Goal: Complete application form

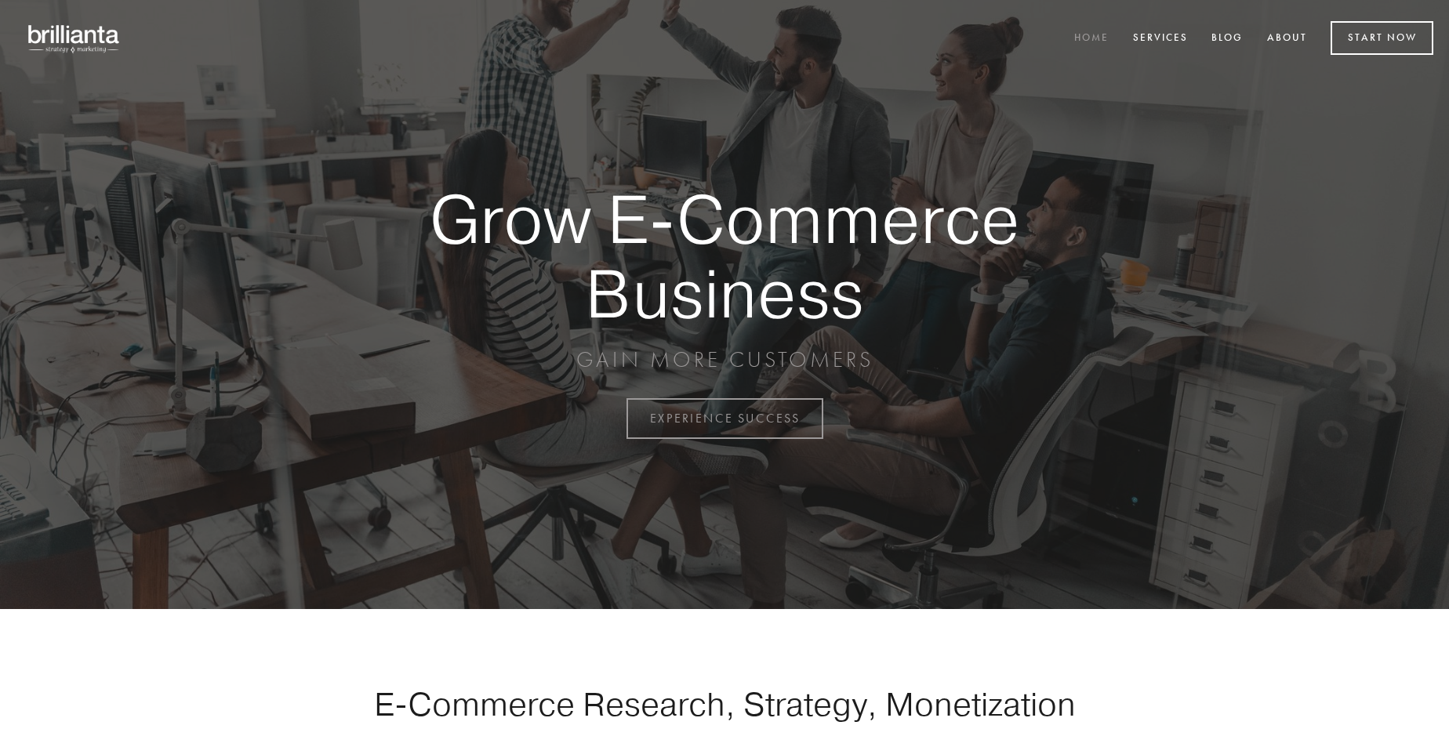
scroll to position [4110, 0]
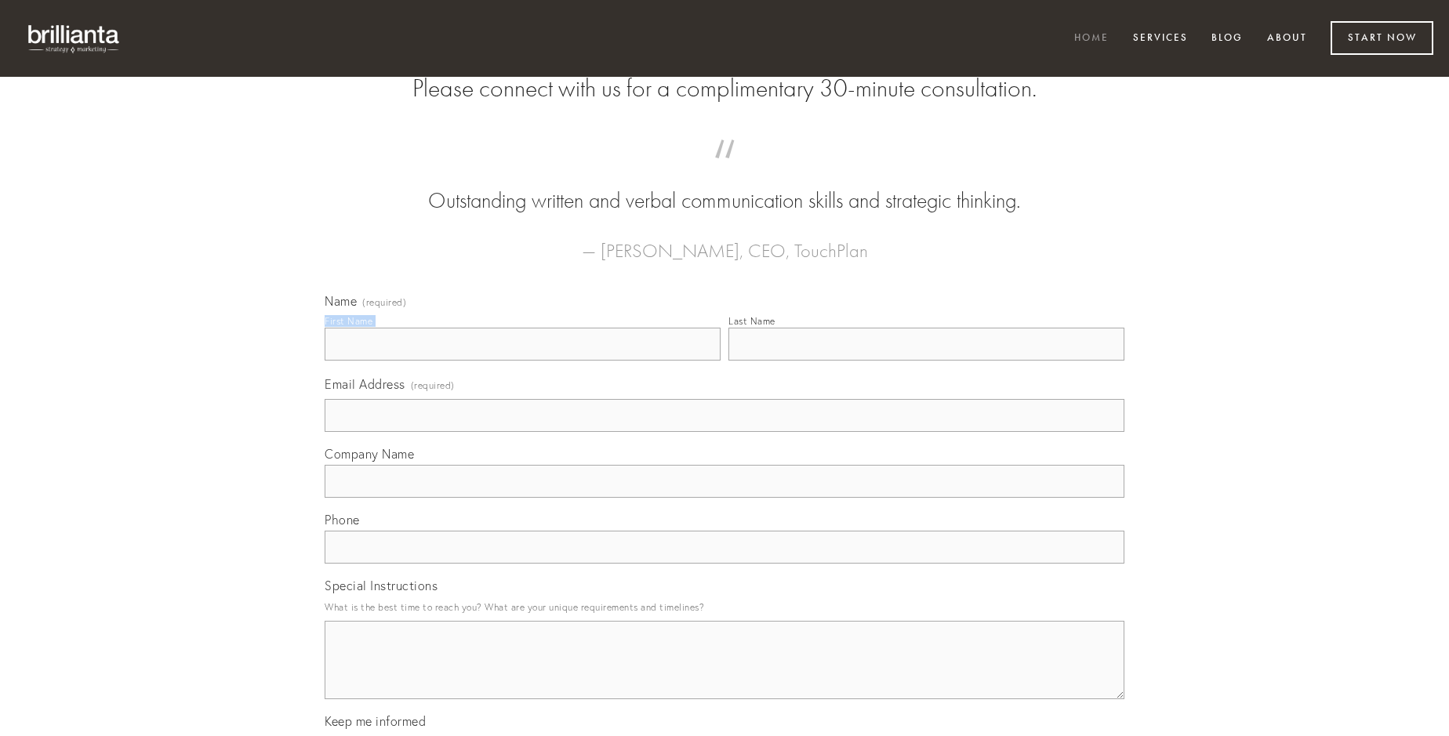
type input "[PERSON_NAME]"
click at [926, 361] on input "Last Name" at bounding box center [926, 344] width 396 height 33
type input "[PERSON_NAME]"
click at [724, 432] on input "Email Address (required)" at bounding box center [725, 415] width 800 height 33
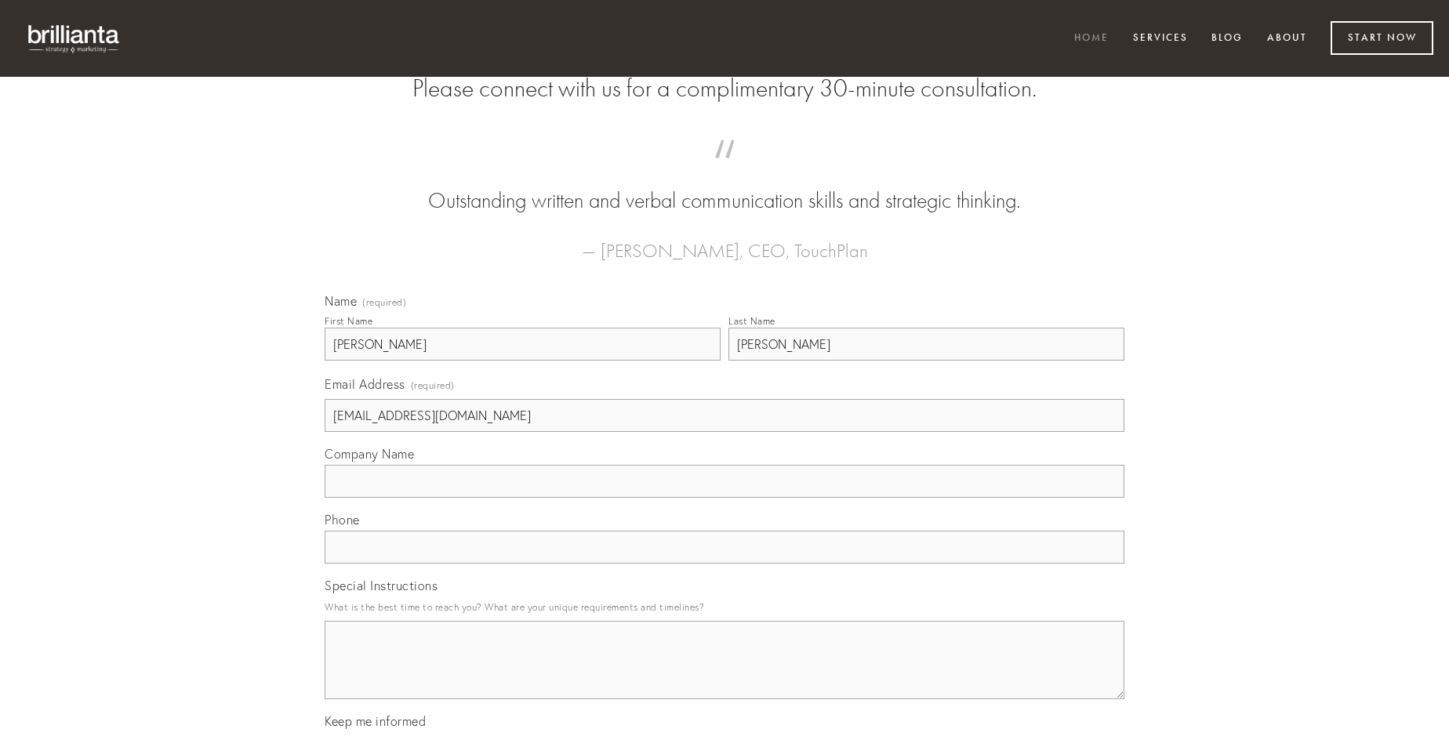
type input "[EMAIL_ADDRESS][DOMAIN_NAME]"
click at [724, 498] on input "Company Name" at bounding box center [725, 481] width 800 height 33
type input "carus"
click at [724, 564] on input "text" at bounding box center [725, 547] width 800 height 33
click at [724, 674] on textarea "Special Instructions" at bounding box center [725, 660] width 800 height 78
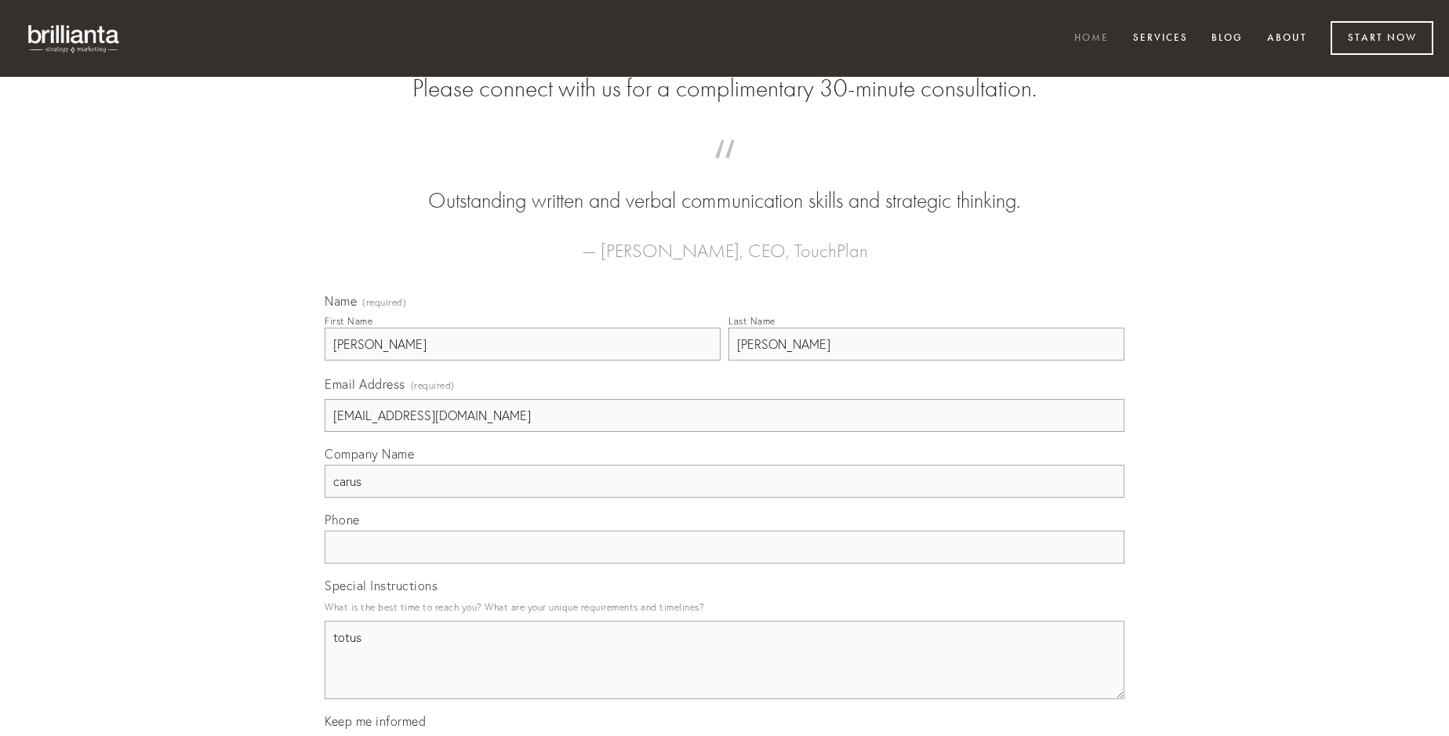
type textarea "totus"
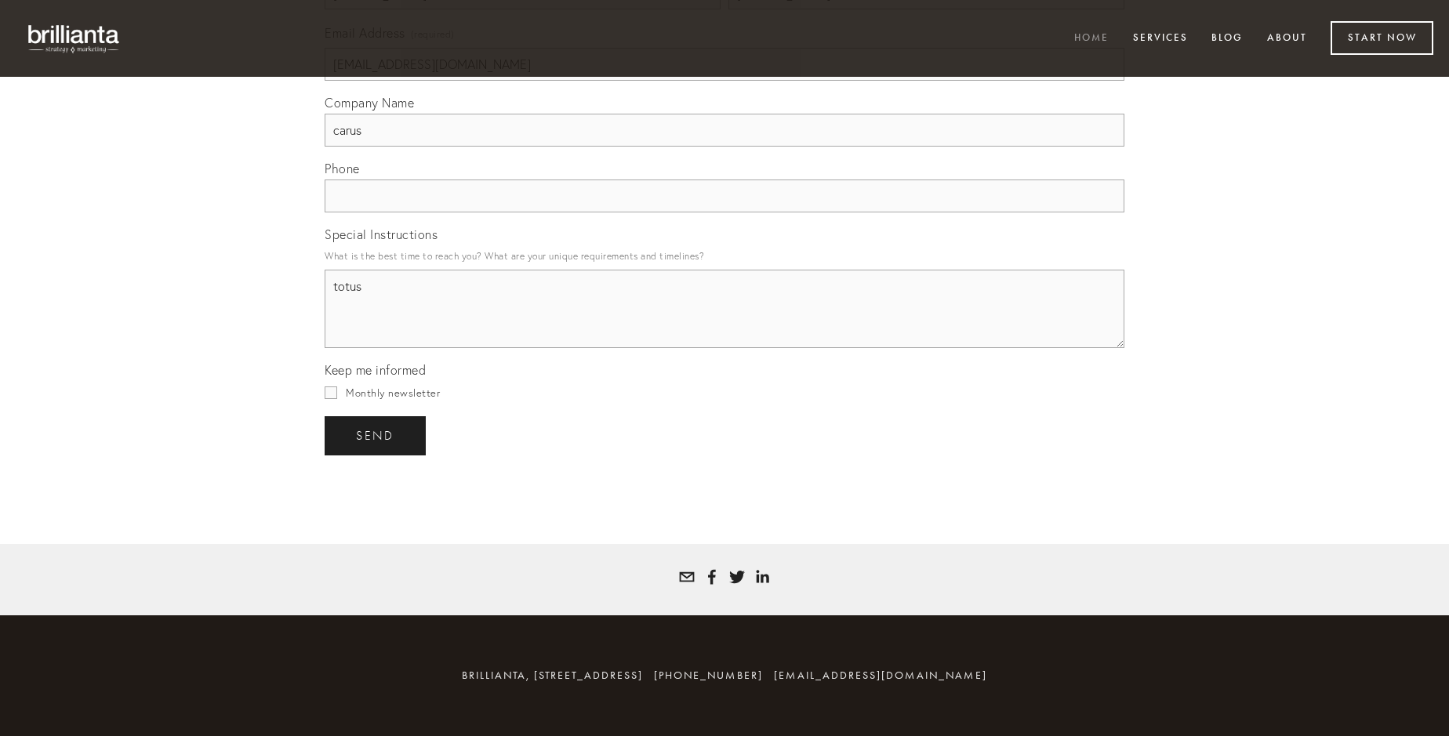
click at [376, 435] on span "send" at bounding box center [375, 436] width 38 height 14
